Goal: Information Seeking & Learning: Learn about a topic

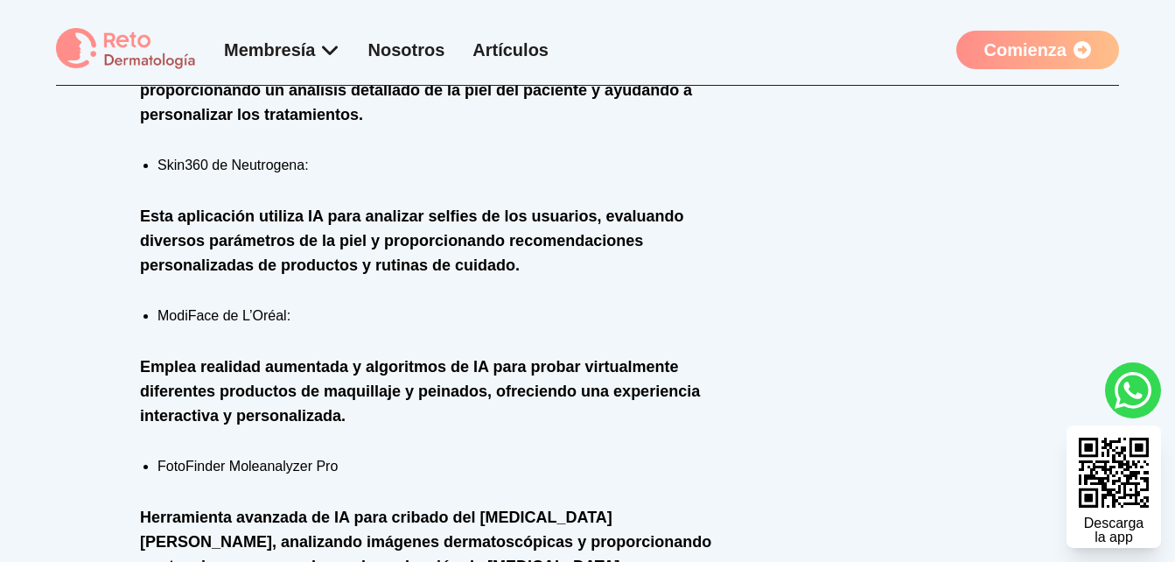
scroll to position [1556, 0]
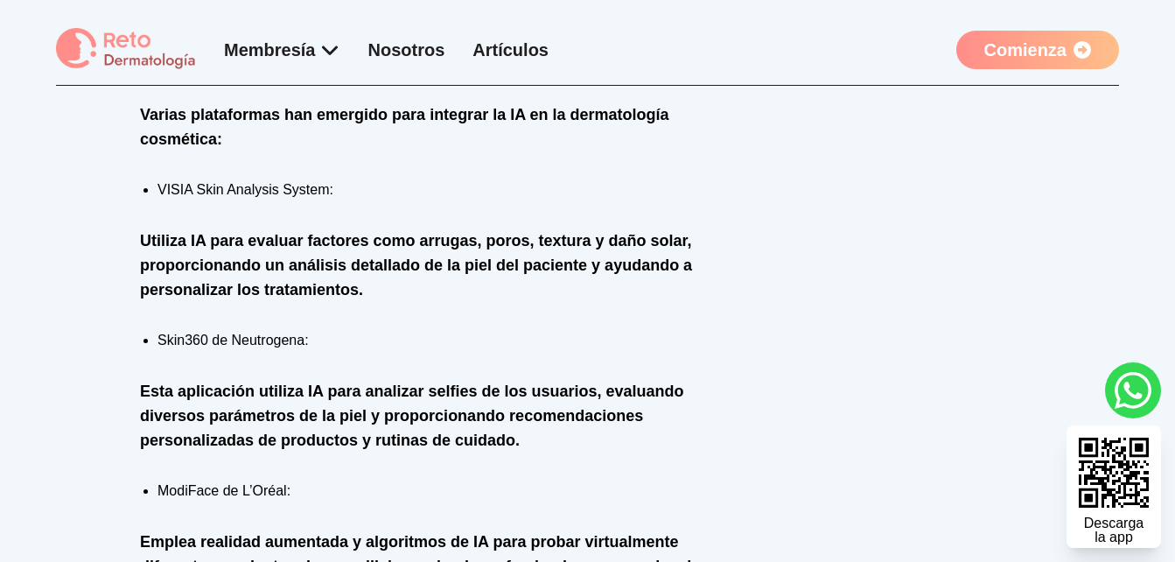
click at [195, 340] on li "Skin360 de Neutrogena:" at bounding box center [447, 340] width 579 height 21
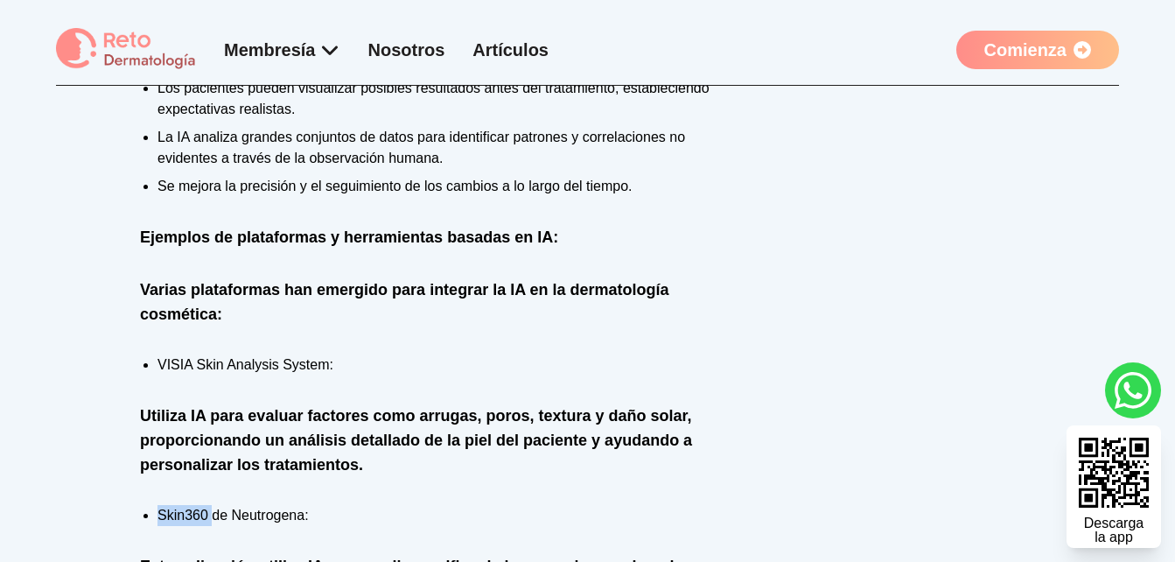
click at [172, 366] on li "VISIA Skin Analysis System:" at bounding box center [447, 364] width 579 height 21
click at [173, 366] on li "VISIA Skin Analysis System:" at bounding box center [447, 364] width 579 height 21
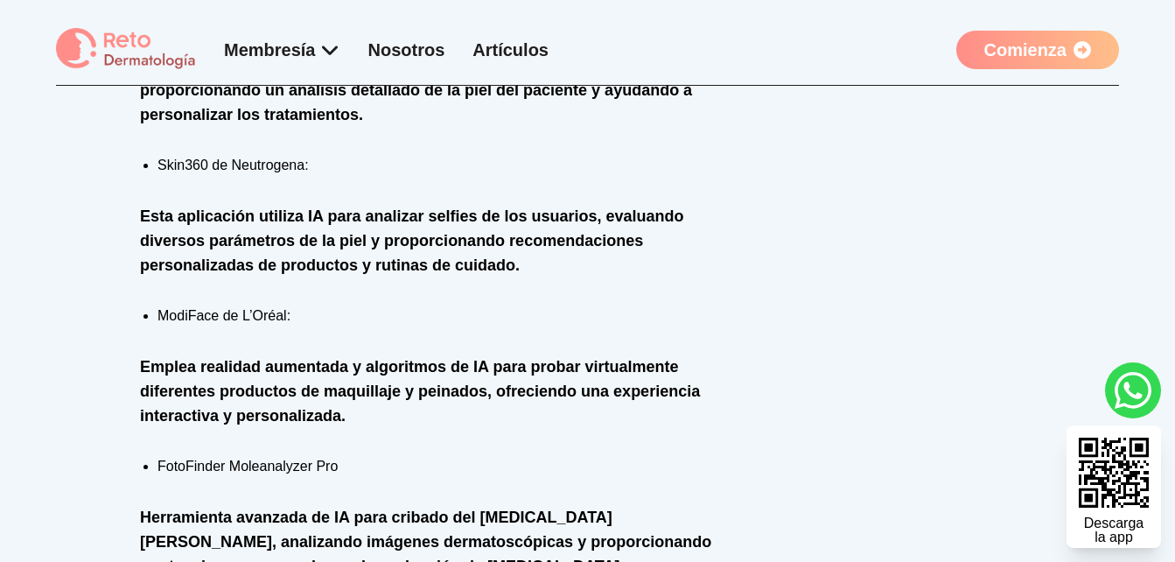
click at [186, 314] on li "ModiFace de L’Oréal:" at bounding box center [447, 315] width 579 height 21
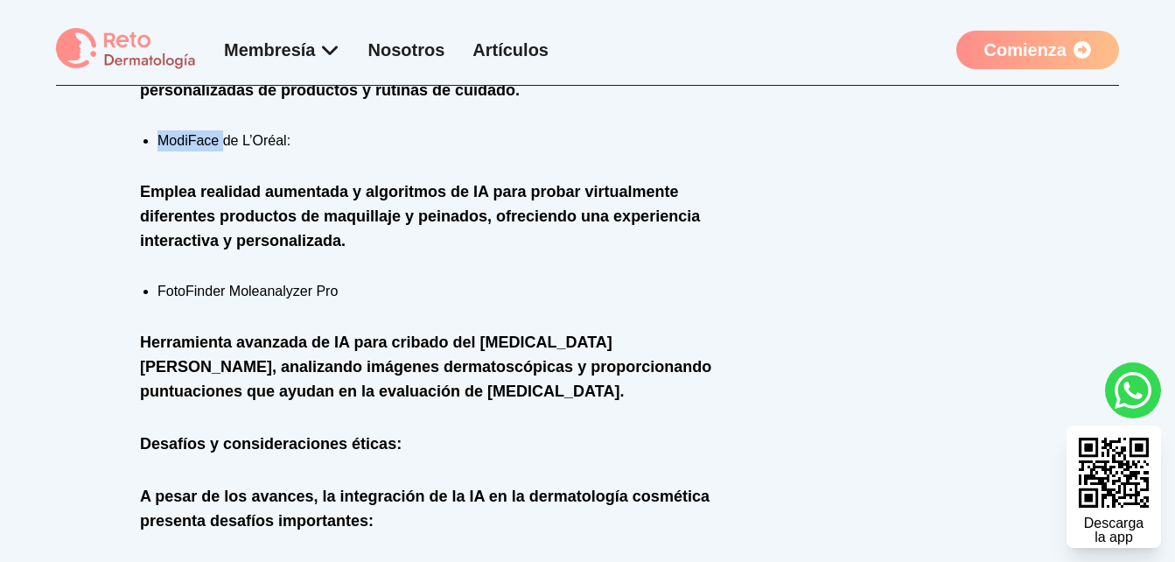
click at [191, 293] on li "FotoFinder Moleanalyzer Pro" at bounding box center [447, 291] width 579 height 21
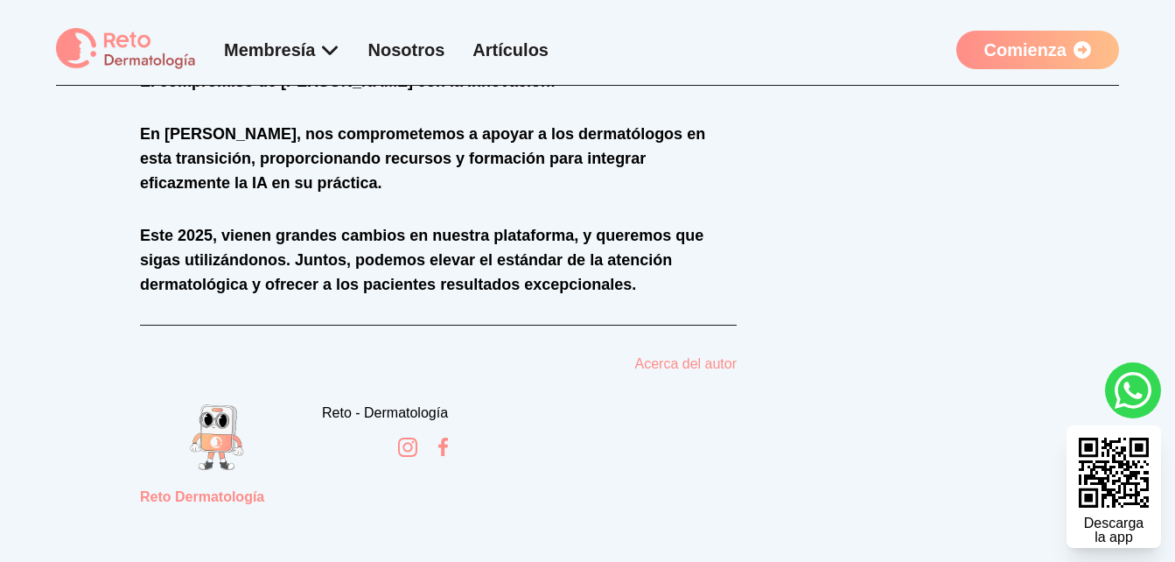
scroll to position [2888, 0]
